Goal: Task Accomplishment & Management: Use online tool/utility

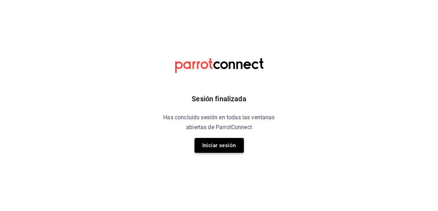
click at [233, 144] on button "Iniciar sesión" at bounding box center [219, 145] width 49 height 15
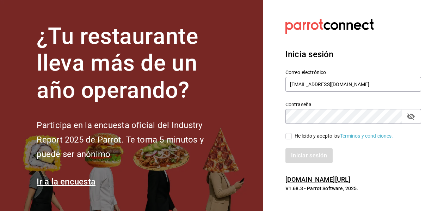
click at [288, 138] on input "He leído y acepto los Términos y condiciones." at bounding box center [289, 136] width 6 height 6
checkbox input "true"
click at [293, 156] on button "Iniciar sesión" at bounding box center [310, 155] width 48 height 15
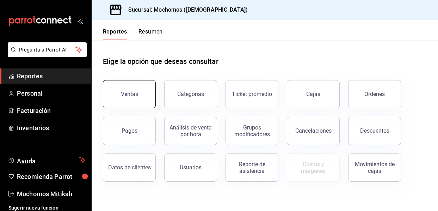
click at [127, 102] on button "Ventas" at bounding box center [129, 94] width 53 height 28
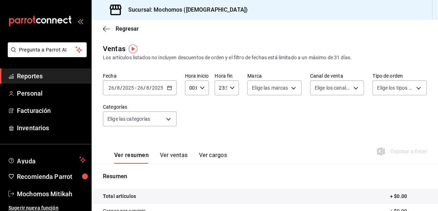
click at [167, 87] on icon "button" at bounding box center [169, 87] width 5 height 5
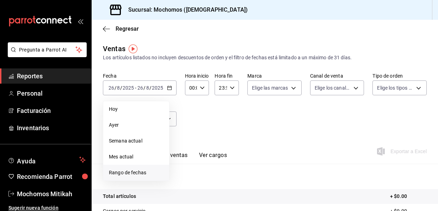
click at [141, 175] on span "Rango de fechas" at bounding box center [136, 172] width 55 height 7
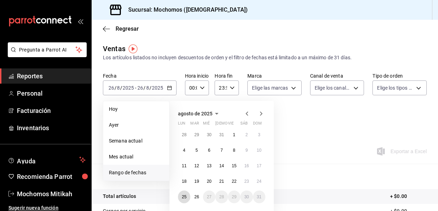
drag, startPoint x: 184, startPoint y: 199, endPoint x: 190, endPoint y: 199, distance: 6.0
click at [184, 198] on abbr "25" at bounding box center [184, 196] width 5 height 5
click at [195, 197] on abbr "26" at bounding box center [196, 196] width 5 height 5
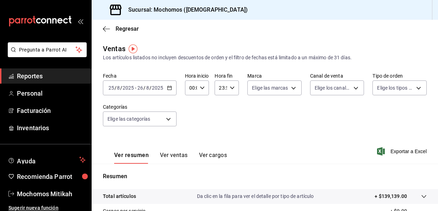
click at [201, 89] on icon "button" at bounding box center [202, 87] width 5 height 5
click at [191, 121] on span "05" at bounding box center [190, 120] width 1 height 6
type input "05:00"
click at [228, 88] on div at bounding box center [219, 105] width 438 height 211
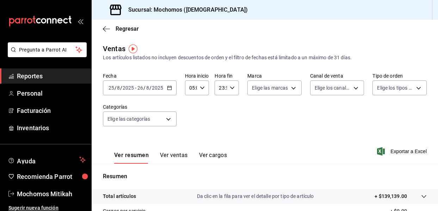
click at [232, 89] on icon "button" at bounding box center [232, 87] width 5 height 5
drag, startPoint x: 219, startPoint y: 121, endPoint x: 227, endPoint y: 126, distance: 9.5
click at [220, 121] on span "05" at bounding box center [220, 123] width 0 height 6
click at [232, 108] on span "00" at bounding box center [232, 106] width 0 height 6
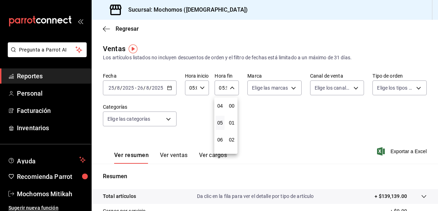
type input "05:00"
click at [267, 125] on div at bounding box center [219, 105] width 438 height 211
click at [403, 151] on span "Exportar a Excel" at bounding box center [403, 151] width 48 height 8
